Goal: Task Accomplishment & Management: Use online tool/utility

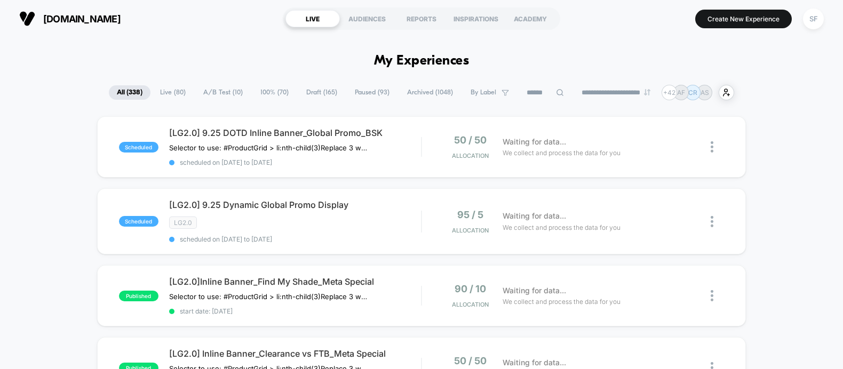
click at [528, 92] on input at bounding box center [545, 92] width 53 height 13
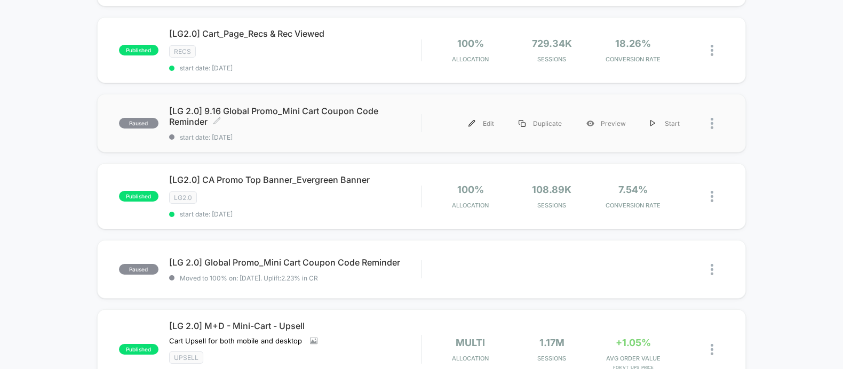
scroll to position [449, 0]
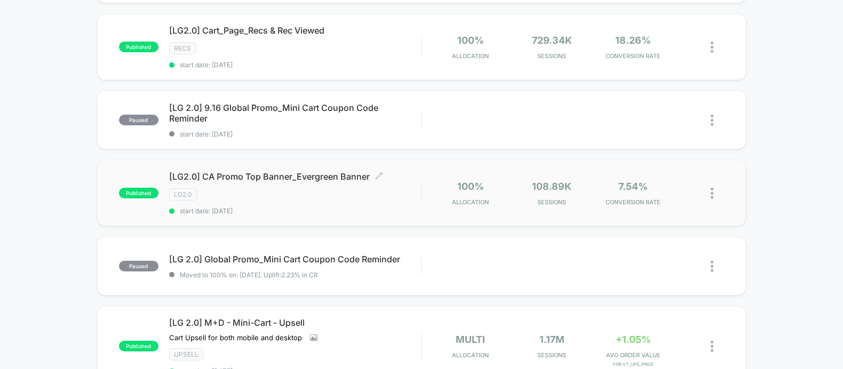
type input "**"
click at [277, 207] on span "start date: [DATE]" at bounding box center [295, 211] width 252 height 8
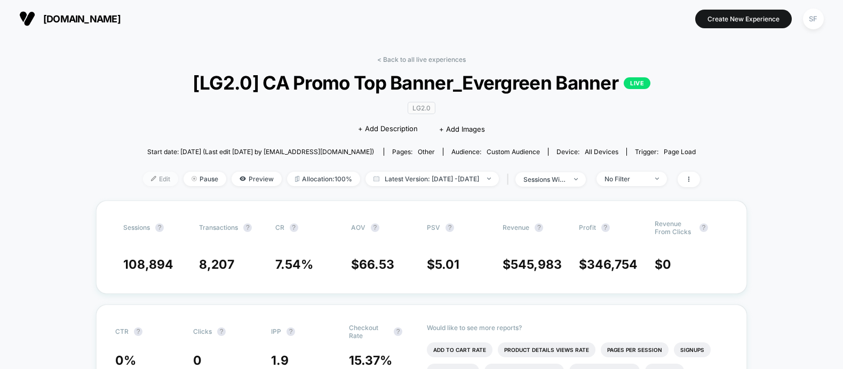
click at [143, 181] on span "Edit" at bounding box center [160, 179] width 35 height 14
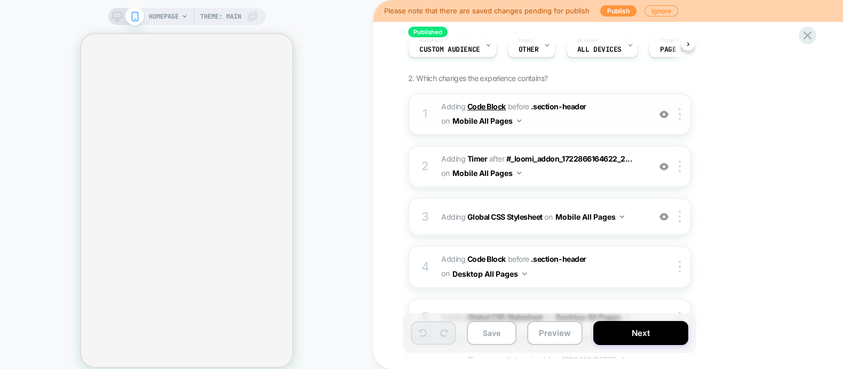
scroll to position [113, 0]
click at [573, 119] on span "Adding Code Block BEFORE .section-header .section-header on Mobile All Pages" at bounding box center [542, 113] width 203 height 29
click at [607, 113] on span "Adding Code Block BEFORE .section-header .section-header on Mobile All Pages" at bounding box center [542, 113] width 203 height 29
click at [537, 124] on span "Adding Code Block BEFORE .section-header .section-header on Mobile All Pages" at bounding box center [542, 113] width 203 height 29
click at [555, 124] on span "Adding Code Block BEFORE .section-header .section-header on Mobile All Pages" at bounding box center [542, 113] width 203 height 29
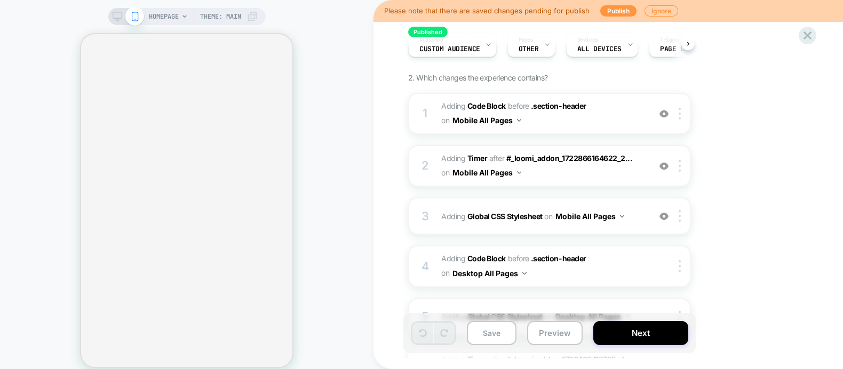
click at [117, 15] on icon at bounding box center [118, 17] width 10 height 10
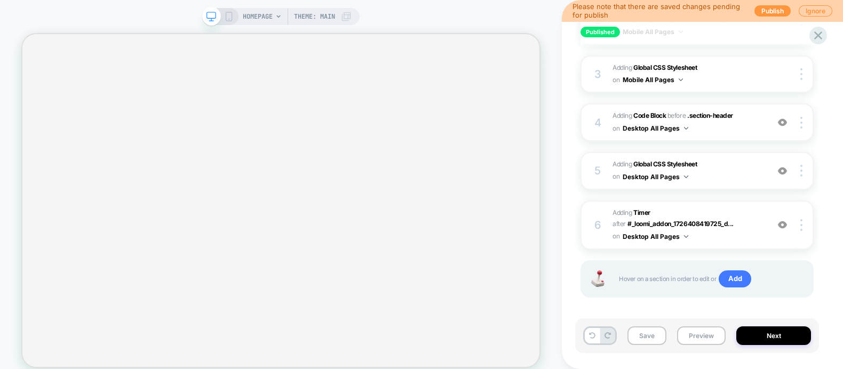
scroll to position [279, 0]
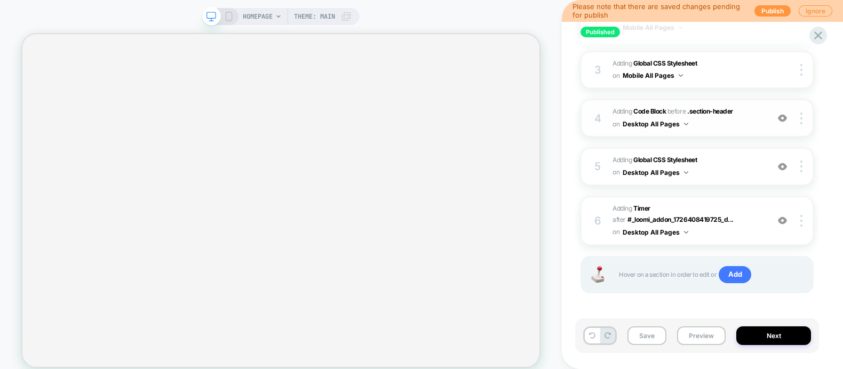
click at [722, 124] on span "Adding Code Block BEFORE .section-header .section-header on Desktop All Pages" at bounding box center [688, 118] width 150 height 25
click at [746, 128] on div "4 Adding Code Block BEFORE .section-header .section-header on Desktop All Pages…" at bounding box center [697, 118] width 233 height 38
click at [730, 111] on span ".section-header" at bounding box center [710, 111] width 46 height 8
click at [742, 130] on div "4 Adding Code Block BEFORE .section-header .section-header on Desktop All Pages…" at bounding box center [697, 118] width 233 height 38
click at [748, 115] on span "Adding Code Block BEFORE .section-header .section-header on Desktop All Pages" at bounding box center [688, 118] width 150 height 25
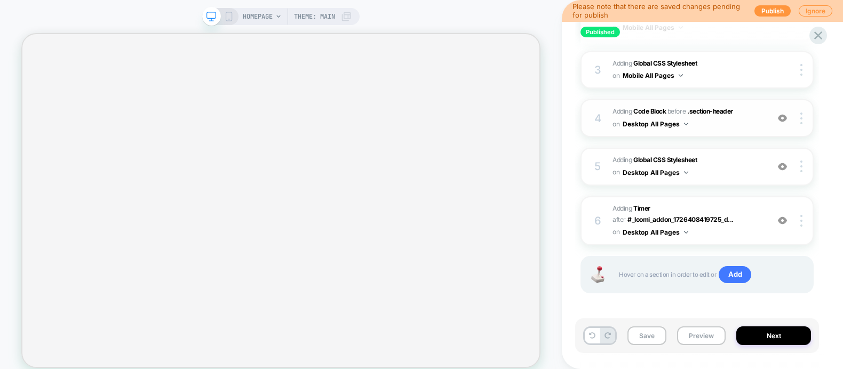
click at [737, 118] on span "Adding Code Block BEFORE .section-header .section-header on Desktop All Pages" at bounding box center [688, 118] width 150 height 25
click at [758, 122] on span "Adding Code Block BEFORE .section-header .section-header on Desktop All Pages" at bounding box center [688, 118] width 150 height 25
click at [747, 120] on span "Adding Code Block BEFORE .section-header .section-header on Desktop All Pages" at bounding box center [688, 118] width 150 height 25
click at [785, 115] on img at bounding box center [782, 118] width 9 height 9
click at [781, 115] on img at bounding box center [782, 118] width 9 height 9
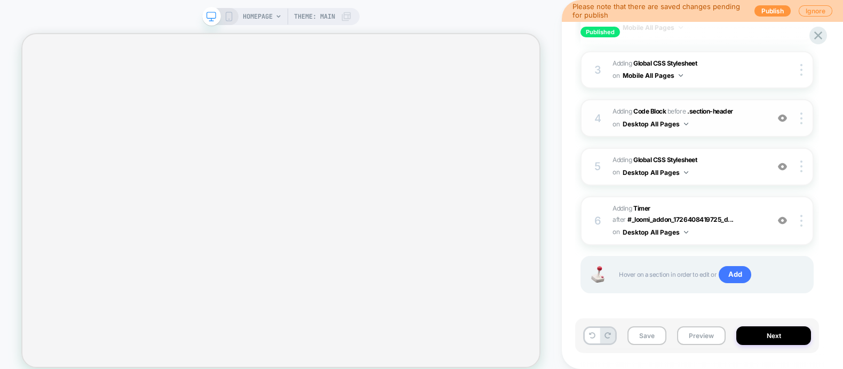
click at [745, 109] on span "Adding Code Block BEFORE .section-header .section-header on Desktop All Pages" at bounding box center [688, 118] width 150 height 25
click at [745, 124] on span "Adding Code Block BEFORE .section-header .section-header on Desktop All Pages" at bounding box center [688, 118] width 150 height 25
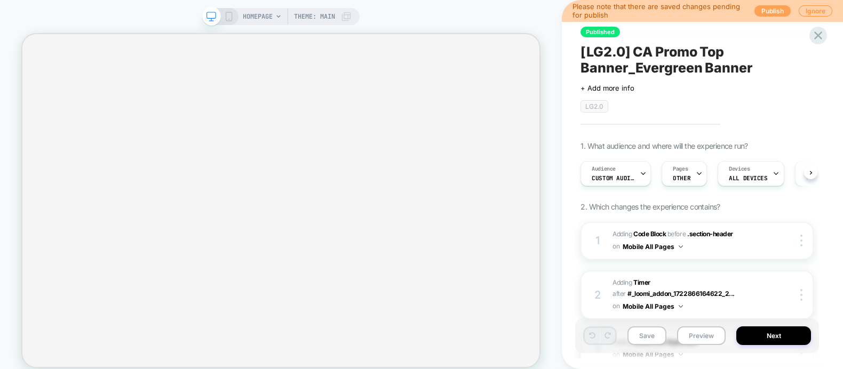
click at [774, 12] on button "Publish" at bounding box center [773, 10] width 36 height 11
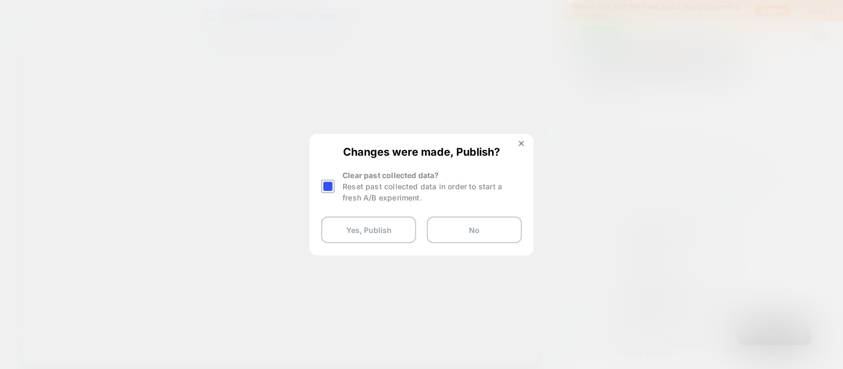
click at [326, 185] on div at bounding box center [327, 186] width 13 height 13
click at [368, 234] on button "Yes, Publish" at bounding box center [368, 230] width 95 height 27
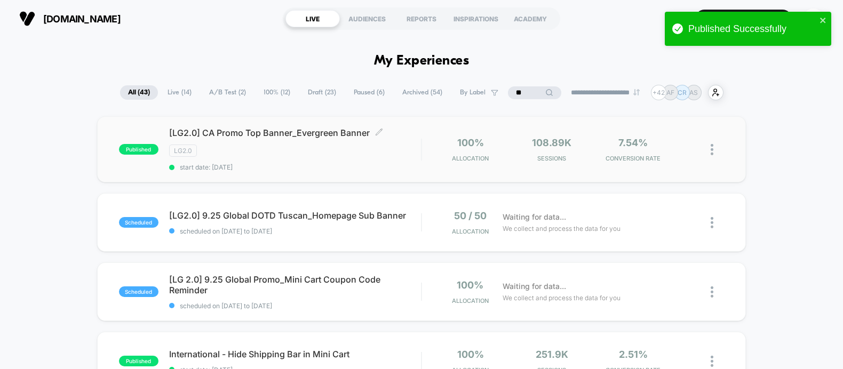
click at [298, 160] on div "[LG2.0] CA Promo Top Banner_Evergreen Banner Click to edit experience details C…" at bounding box center [295, 150] width 252 height 44
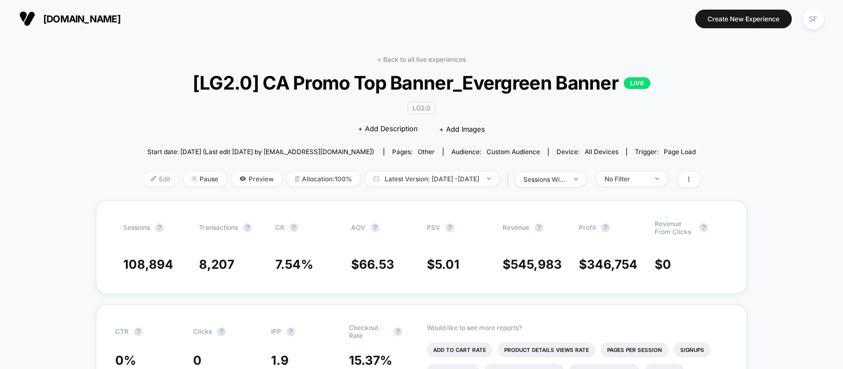
click at [143, 177] on span "Edit" at bounding box center [160, 179] width 35 height 14
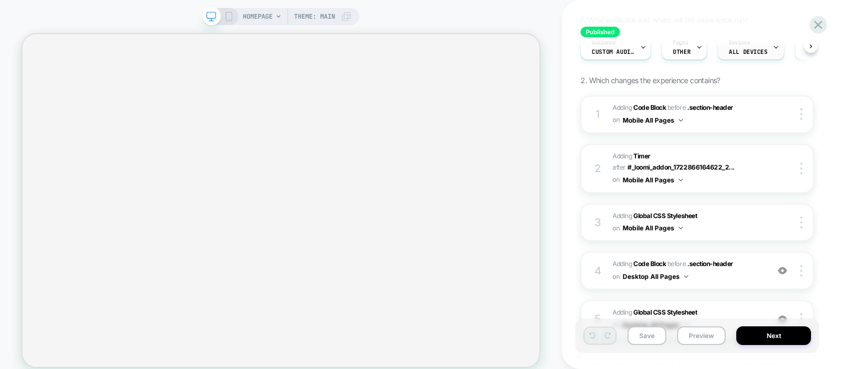
scroll to position [153, 0]
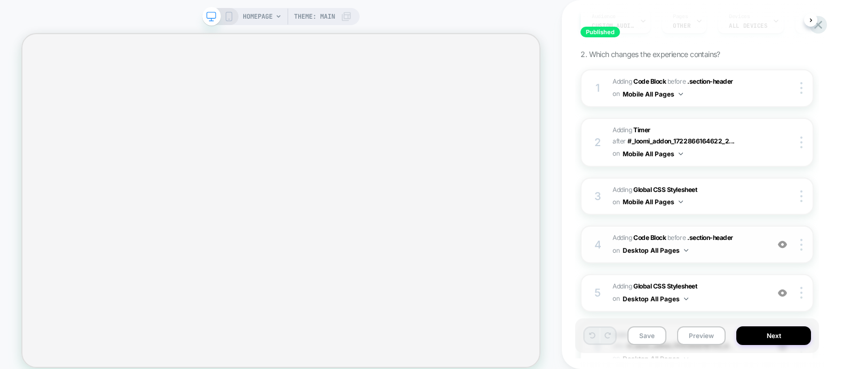
click at [729, 249] on span "Adding Code Block BEFORE .section-header .section-header on Desktop All Pages" at bounding box center [688, 244] width 150 height 25
click at [739, 247] on span "Adding Code Block BEFORE .section-header .section-header on Desktop All Pages" at bounding box center [688, 244] width 150 height 25
click at [750, 236] on span "Adding Code Block BEFORE .section-header .section-header on Desktop All Pages" at bounding box center [688, 244] width 150 height 25
click at [732, 236] on span ".section-header" at bounding box center [710, 238] width 46 height 8
click at [732, 254] on div "4 Adding Code Block BEFORE .section-header .section-header on Desktop All Pages…" at bounding box center [697, 245] width 233 height 38
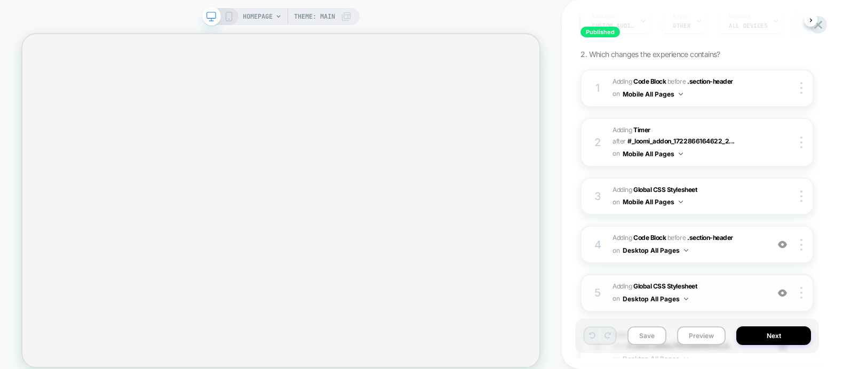
click at [744, 289] on span "Adding Global CSS Stylesheet on Desktop All Pages" at bounding box center [688, 293] width 150 height 25
click at [230, 17] on icon at bounding box center [229, 17] width 10 height 10
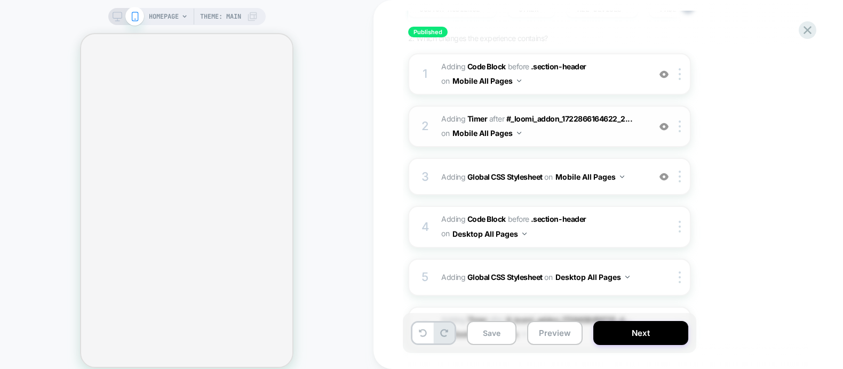
click at [606, 137] on span "#_loomi_addon_1725813211793_dup1730497548_dup1730735318_dup1743488801_dup175371…" at bounding box center [542, 126] width 203 height 29
click at [562, 83] on span "Adding Code Block BEFORE .section-header .section-header on Mobile All Pages" at bounding box center [542, 74] width 203 height 29
click at [617, 76] on span "Adding Code Block BEFORE .section-header .section-header on Mobile All Pages" at bounding box center [542, 74] width 203 height 29
click at [607, 73] on span "Adding Code Block BEFORE .section-header .section-header on Mobile All Pages" at bounding box center [542, 74] width 203 height 29
click at [499, 328] on button "Save" at bounding box center [492, 333] width 50 height 24
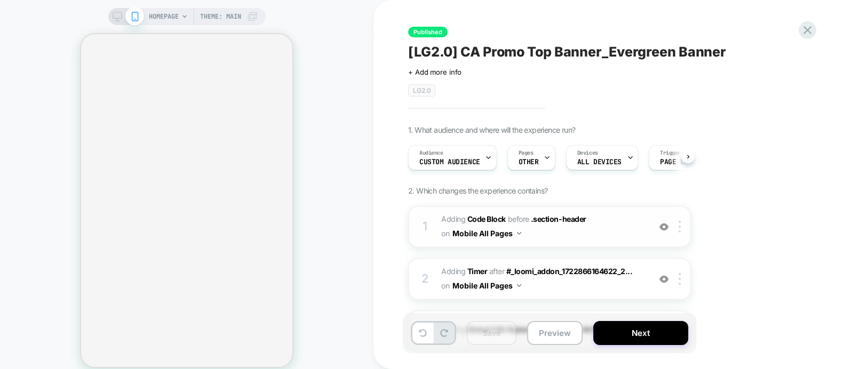
click at [543, 233] on span "Adding Code Block BEFORE .section-header .section-header on Mobile All Pages" at bounding box center [542, 226] width 203 height 29
click at [662, 226] on img at bounding box center [664, 227] width 9 height 9
click at [665, 223] on img at bounding box center [664, 227] width 9 height 9
click at [608, 231] on span "Adding Code Block BEFORE .section-header .section-header on Mobile All Pages" at bounding box center [542, 226] width 203 height 29
click at [605, 284] on span "#_loomi_addon_1725813211793_dup1730497548_dup1730735318_dup1743488801_dup175371…" at bounding box center [542, 279] width 203 height 29
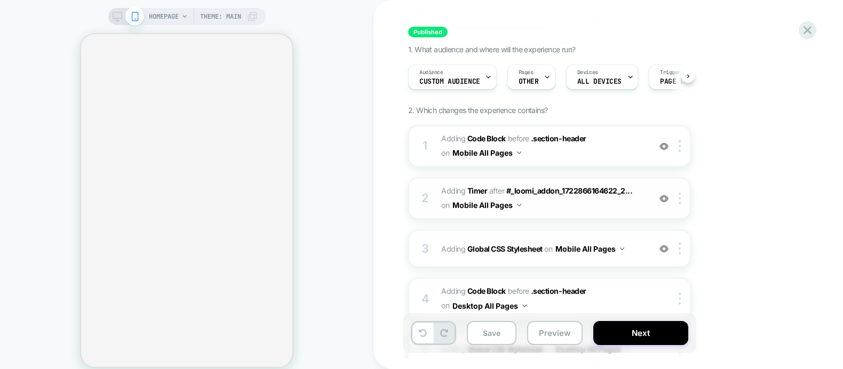
scroll to position [93, 0]
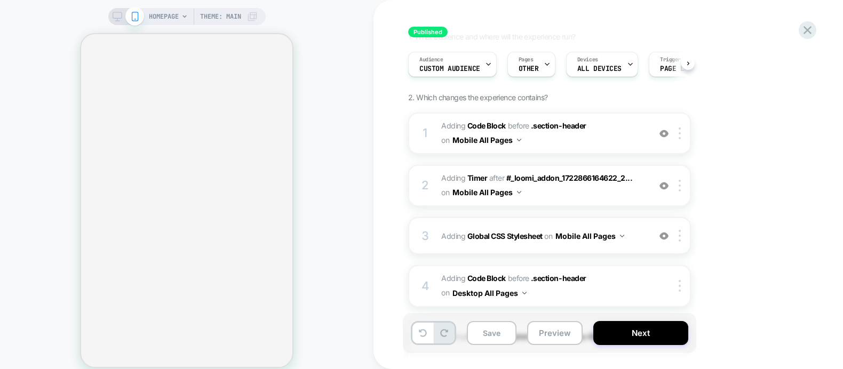
click at [585, 242] on div "3 Adding Global CSS Stylesheet on Mobile All Pages Copy to Desktop Target All D…" at bounding box center [549, 235] width 283 height 37
click at [613, 279] on span "Adding Code Block BEFORE .section-header .section-header on Desktop All Pages" at bounding box center [542, 286] width 203 height 29
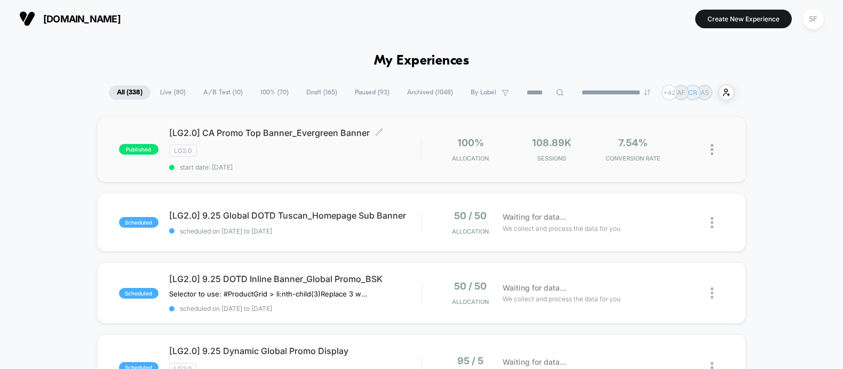
click at [292, 150] on div "LG2.0" at bounding box center [295, 151] width 252 height 12
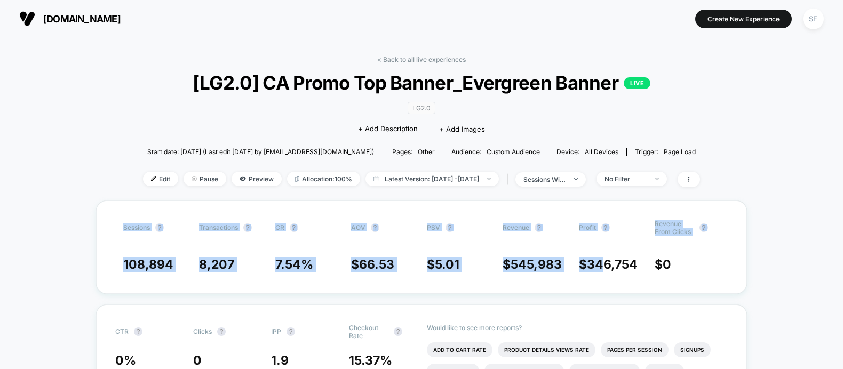
drag, startPoint x: 606, startPoint y: 290, endPoint x: 63, endPoint y: 208, distance: 548.9
click at [143, 180] on span "Edit" at bounding box center [160, 179] width 35 height 14
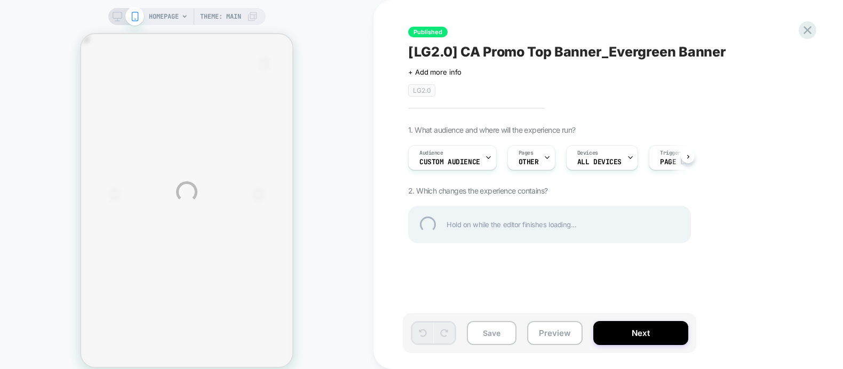
click at [460, 369] on html "HOMEPAGE Theme: MAIN Published [LG2.0] CA Promo Top Banner_Evergreen Banner Cli…" at bounding box center [421, 184] width 843 height 369
